Goal: Find specific page/section: Find specific page/section

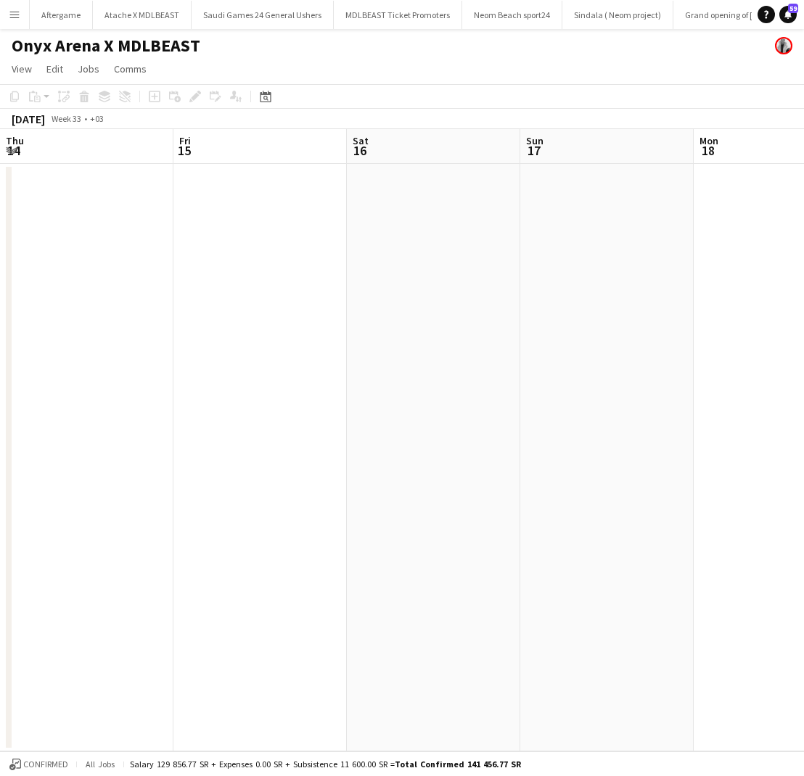
scroll to position [0, 347]
click at [9, 21] on button "Menu" at bounding box center [14, 14] width 29 height 29
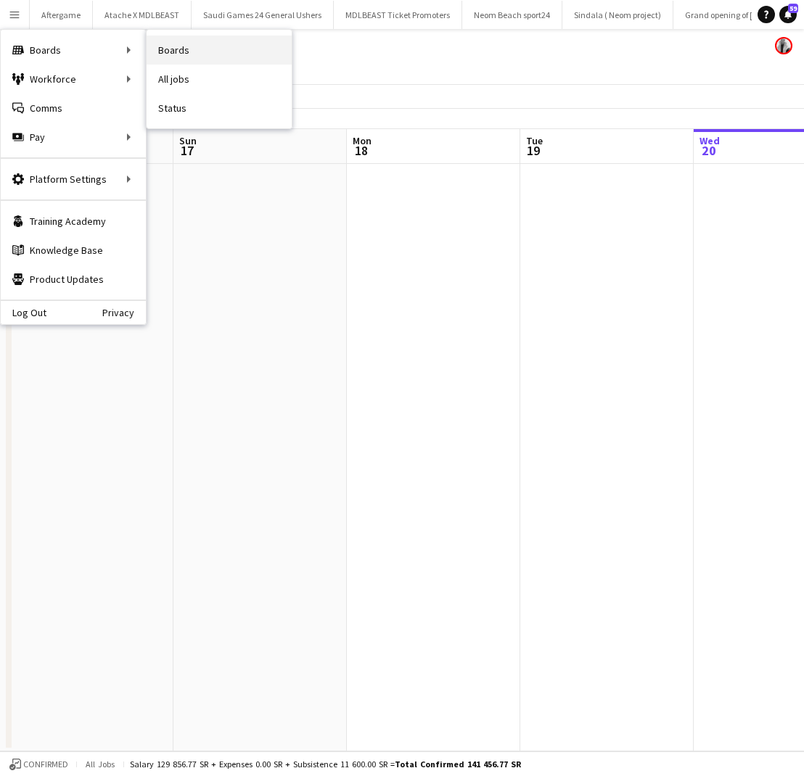
click at [189, 41] on link "Boards" at bounding box center [218, 50] width 145 height 29
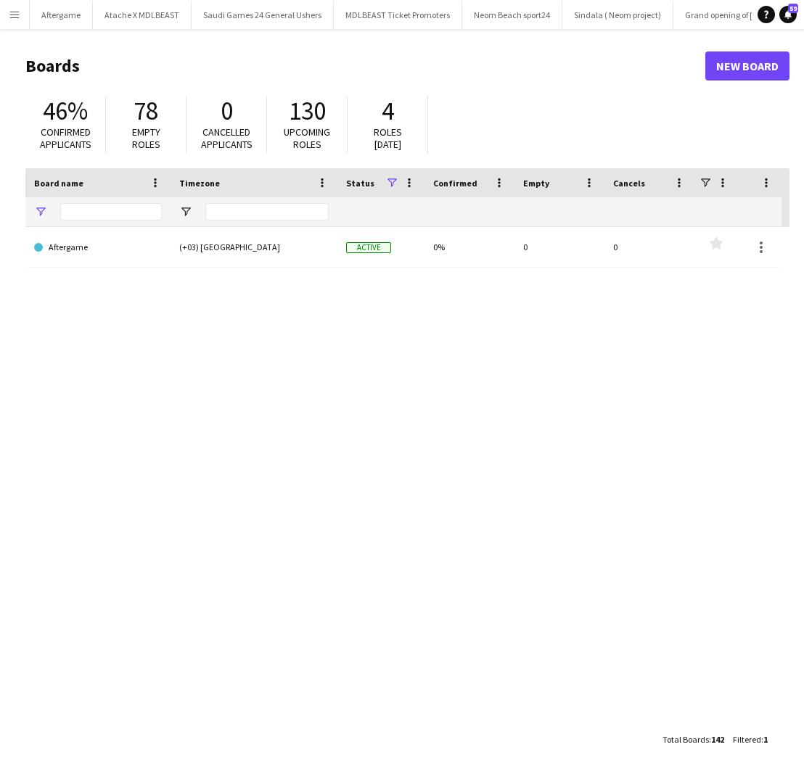
type input "*********"
click at [140, 212] on input "*********" at bounding box center [111, 211] width 102 height 17
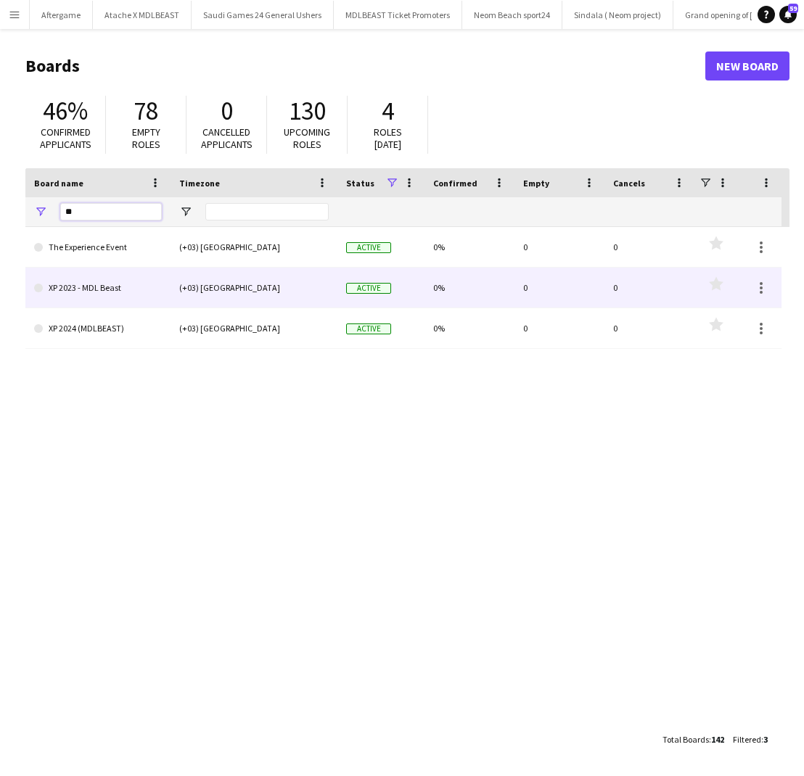
type input "**"
click at [116, 293] on link "XP 2023 - MDL Beast" at bounding box center [98, 288] width 128 height 41
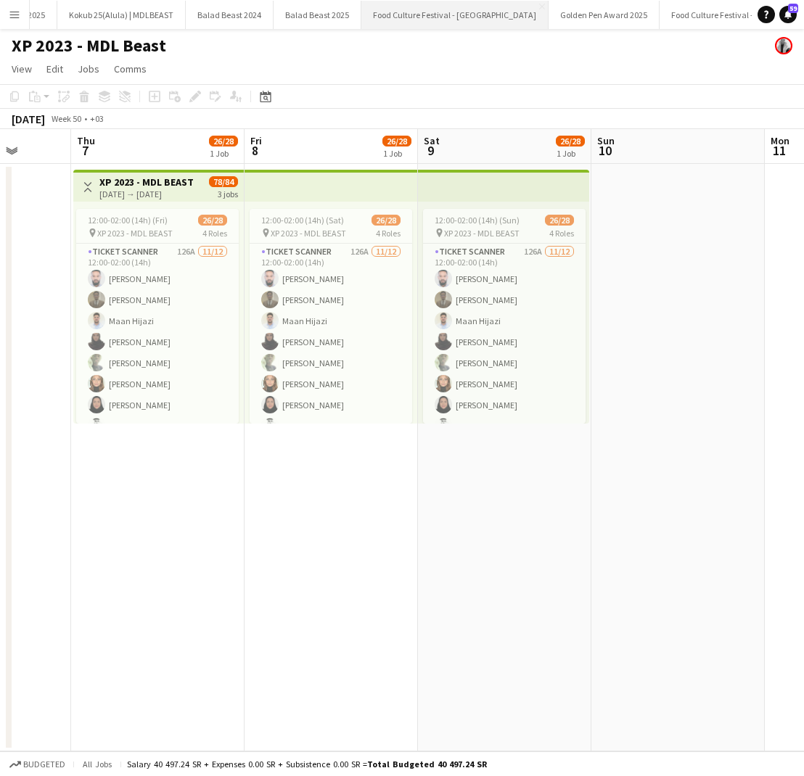
scroll to position [0, 1382]
click at [276, 22] on button "Balad Beast 2025 Close" at bounding box center [320, 15] width 88 height 28
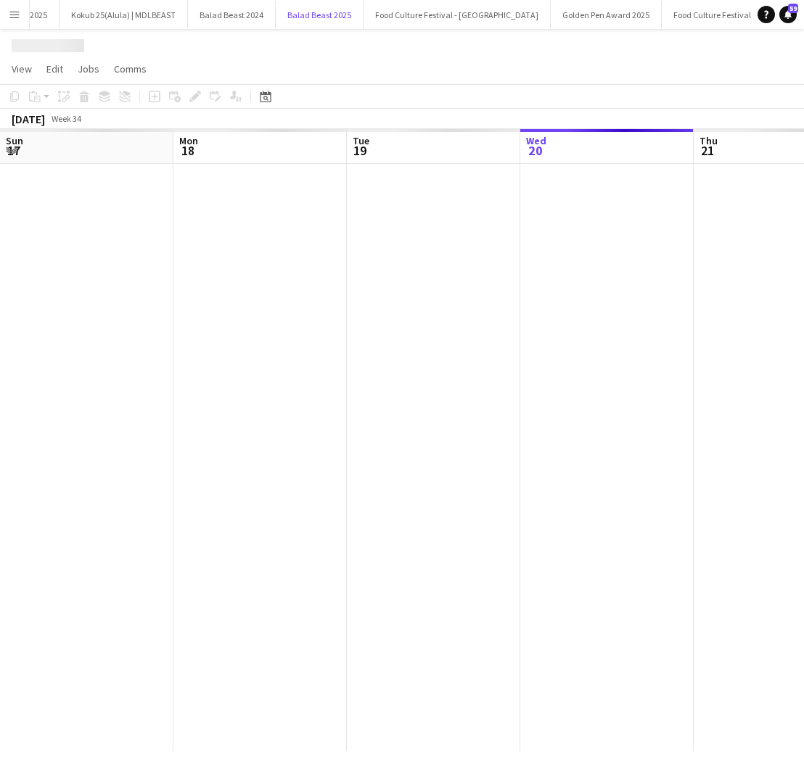
scroll to position [0, 347]
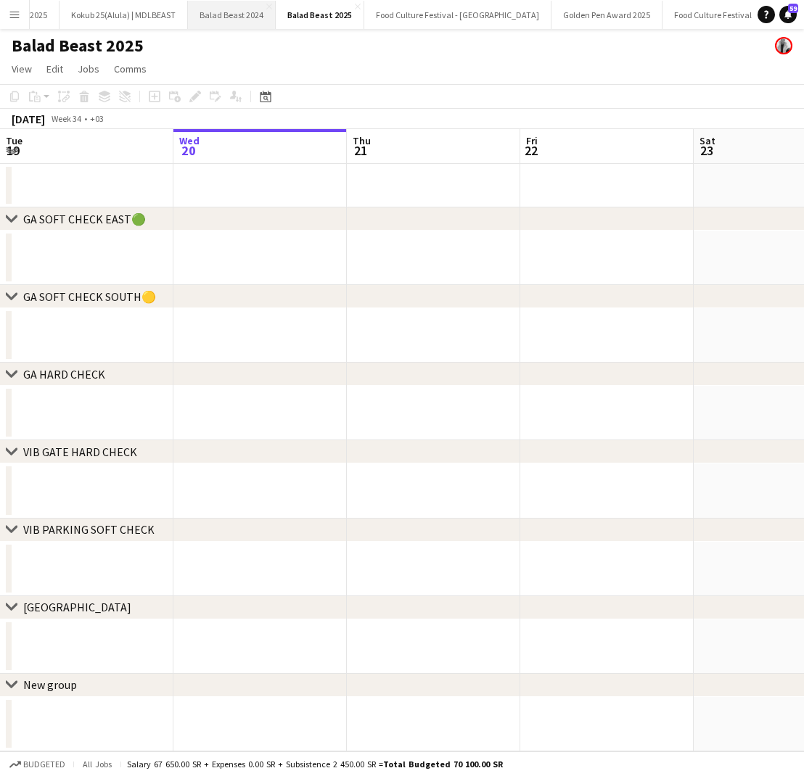
click at [199, 22] on button "Balad Beast 2024 Close" at bounding box center [232, 15] width 88 height 28
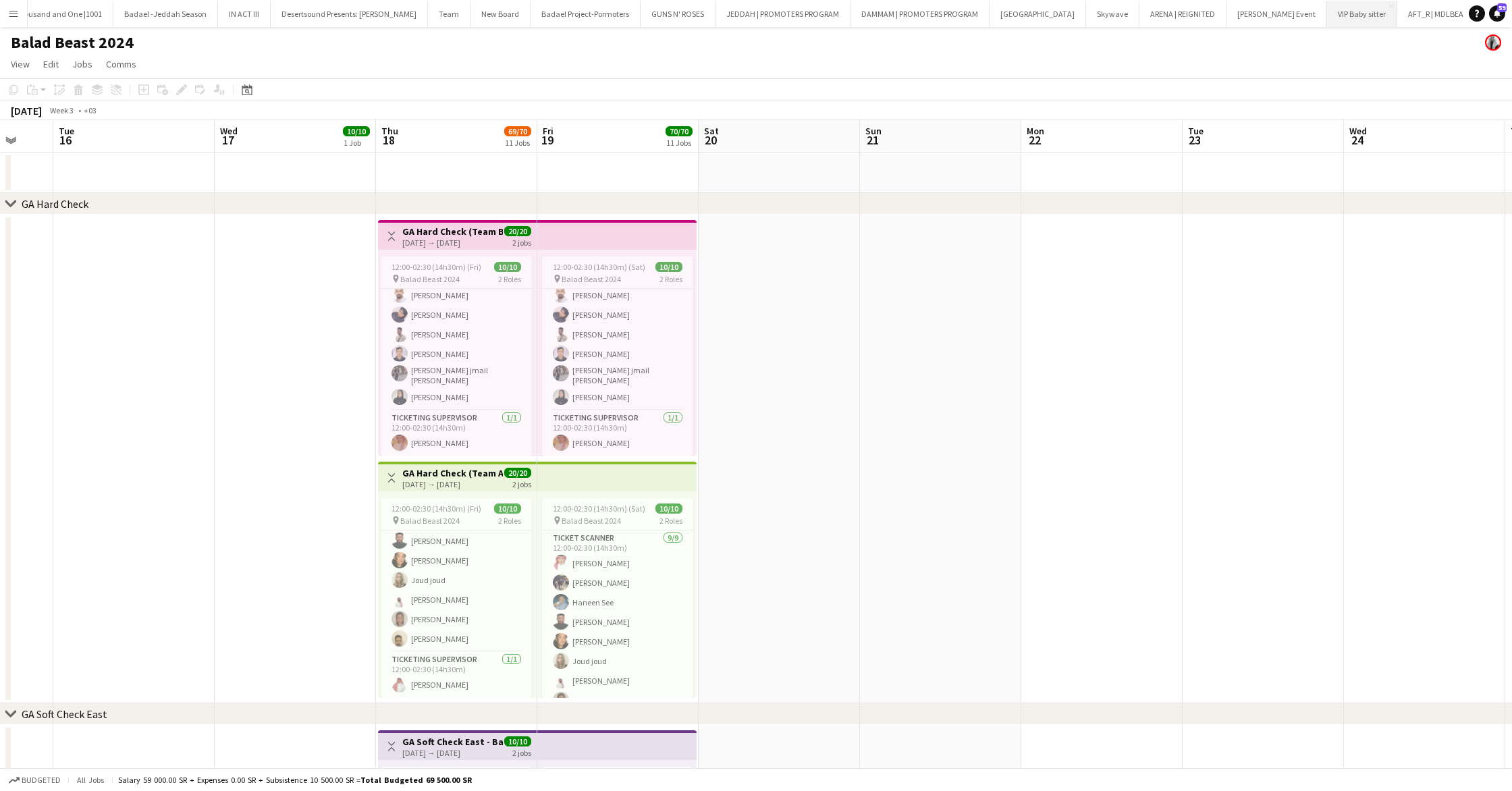
scroll to position [0, 2369]
click at [748, 17] on button "AFT_R | MDLBEAST Close" at bounding box center [1438, 14] width 87 height 26
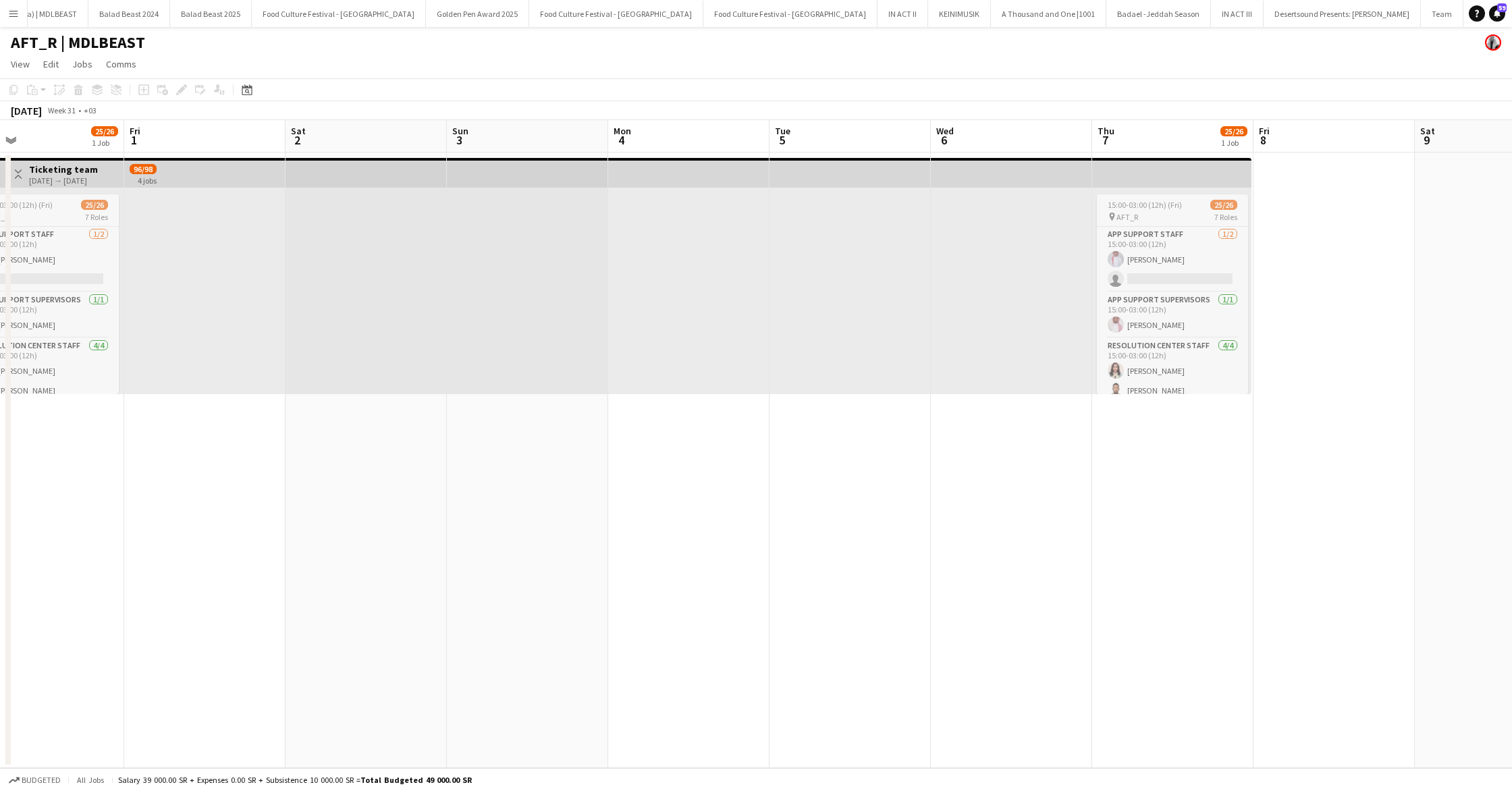
scroll to position [0, 1370]
click at [748, 19] on button "A Thousand and One |1001 Close" at bounding box center [1051, 14] width 115 height 26
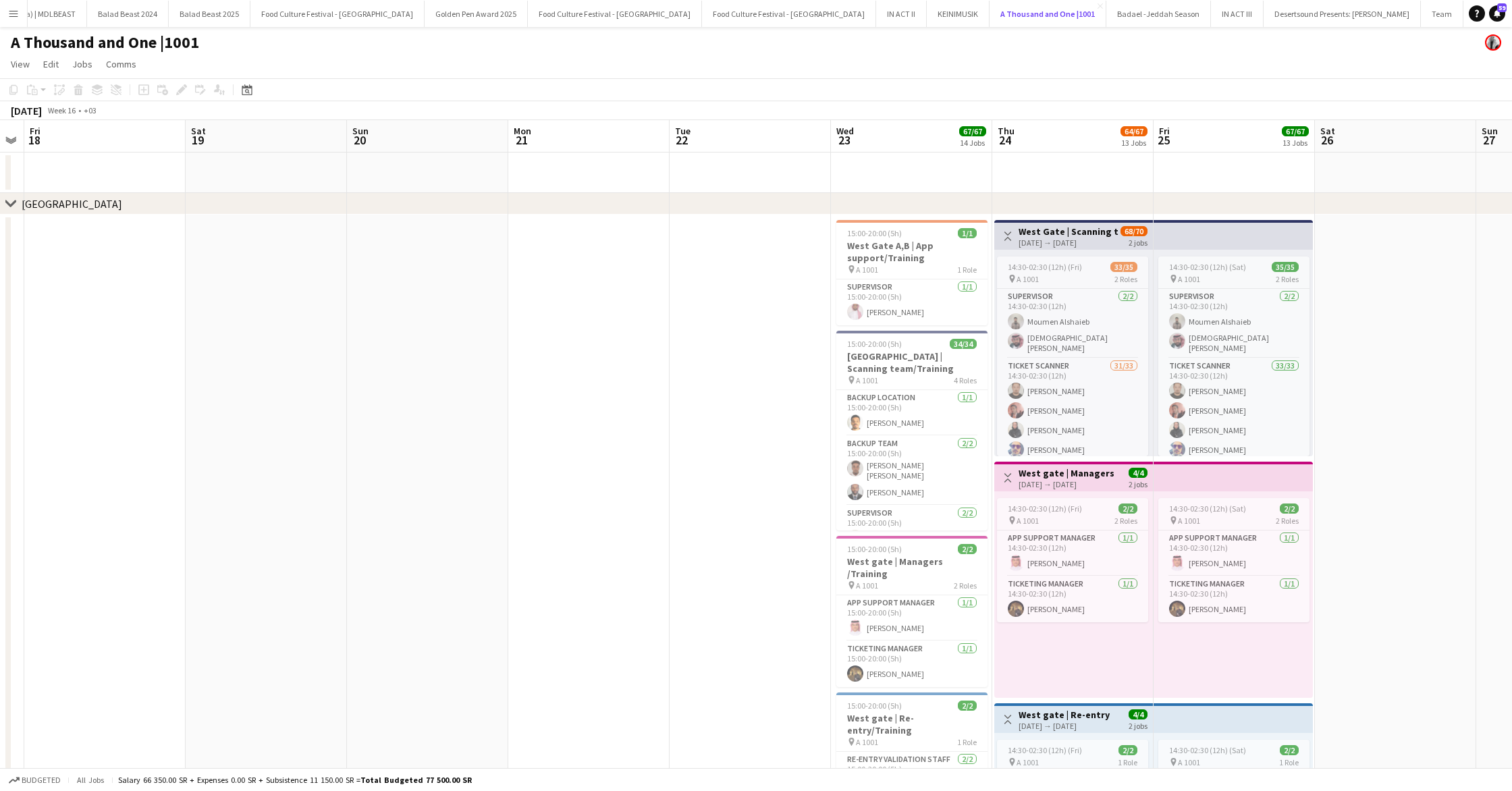
scroll to position [0, 1373]
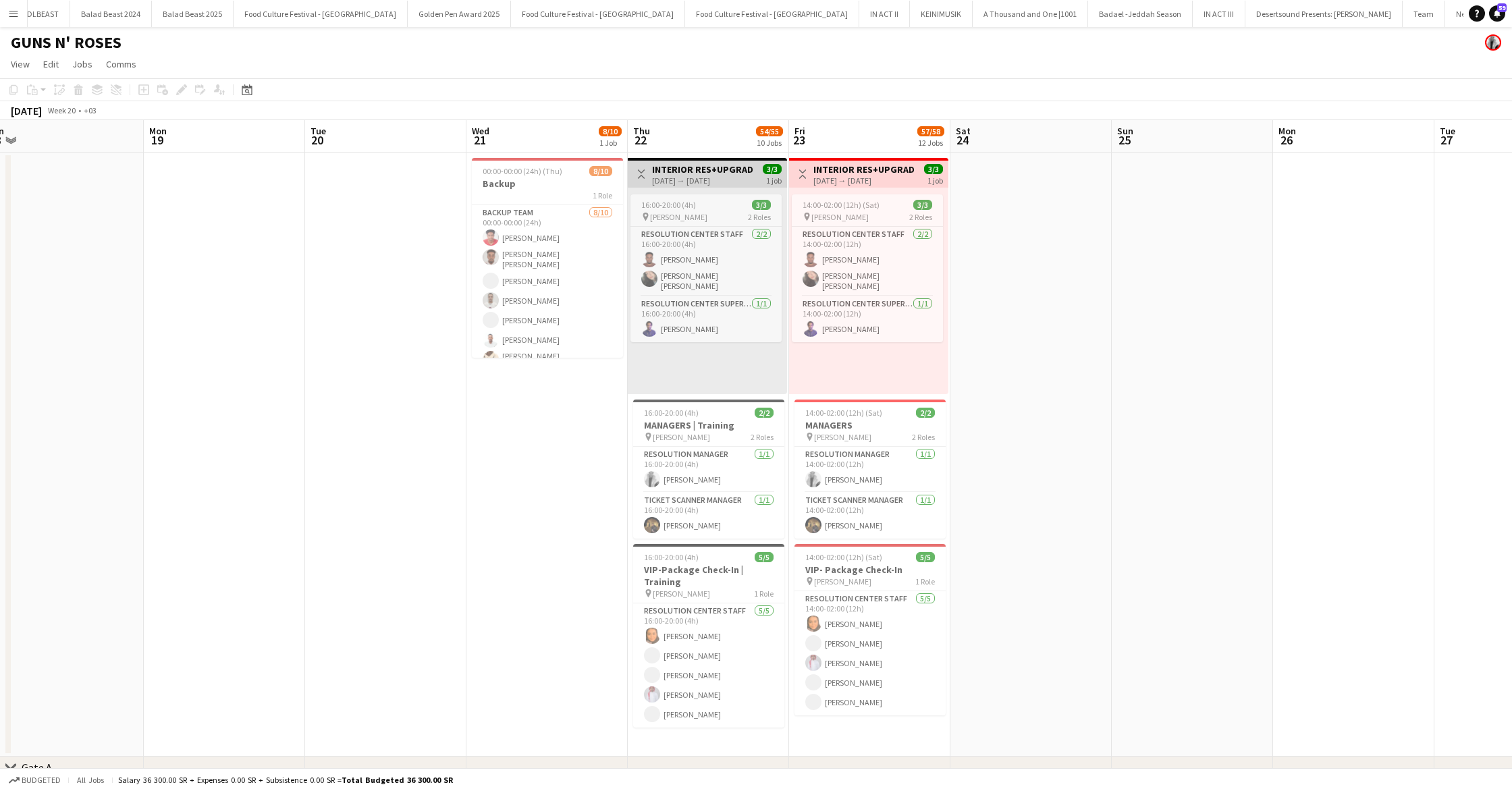
scroll to position [0, 511]
